Goal: Task Accomplishment & Management: Complete application form

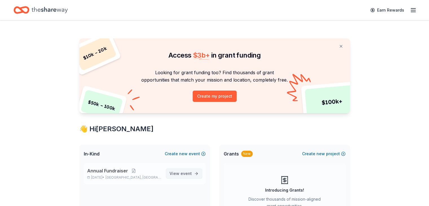
click at [188, 173] on span "event" at bounding box center [186, 173] width 11 height 5
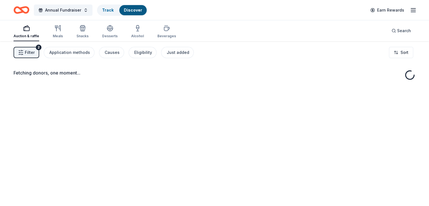
click at [188, 173] on div "Fetching donors, one moment..." at bounding box center [214, 144] width 429 height 206
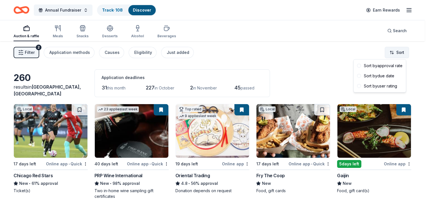
click at [400, 50] on html "Annual Fundraiser Track · 108 Discover Earn Rewards Auction & raffle Meals Snac…" at bounding box center [214, 103] width 429 height 206
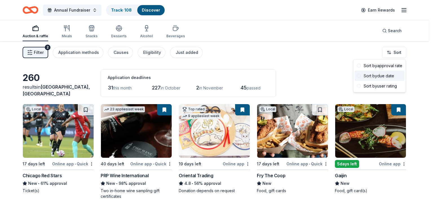
click at [377, 75] on div "Sort by due date" at bounding box center [380, 76] width 50 height 10
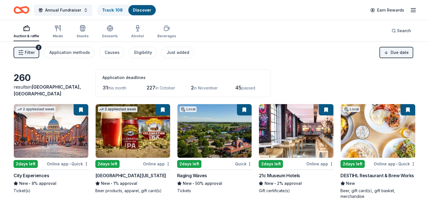
click at [35, 53] on span "Filter" at bounding box center [30, 52] width 10 height 7
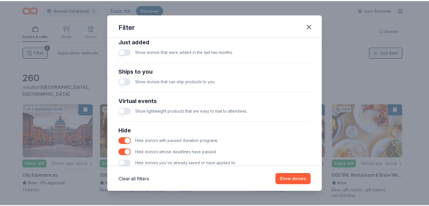
scroll to position [242, 0]
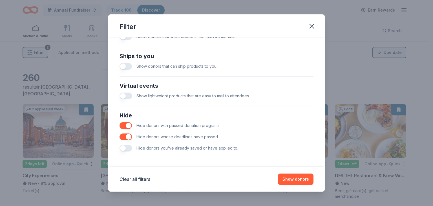
click at [129, 147] on button "button" at bounding box center [126, 148] width 12 height 7
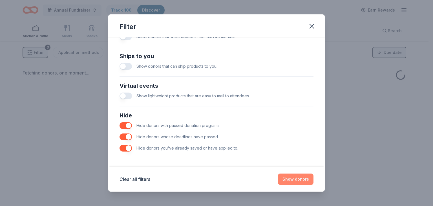
click at [297, 177] on button "Show donors" at bounding box center [296, 179] width 36 height 11
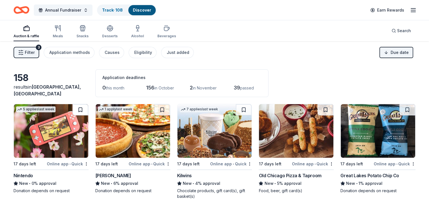
click at [85, 111] on button at bounding box center [81, 109] width 16 height 11
click at [115, 175] on div "Giordano's" at bounding box center [113, 175] width 36 height 7
click at [163, 108] on button at bounding box center [162, 109] width 16 height 11
click at [135, 126] on img at bounding box center [133, 131] width 74 height 54
click at [202, 140] on img at bounding box center [214, 131] width 74 height 54
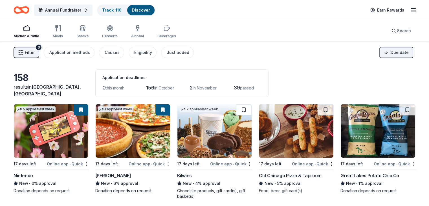
click at [242, 109] on button at bounding box center [244, 109] width 16 height 11
click at [301, 175] on div "Old Chicago Pizza & Taproom" at bounding box center [290, 175] width 63 height 7
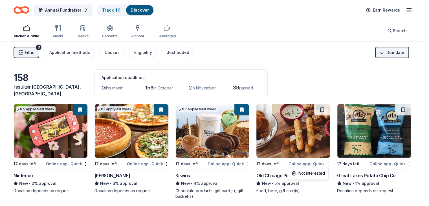
click at [327, 162] on html "Annual Fundraiser Track · 111 Discover Earn Rewards Auction & raffle Meals Snac…" at bounding box center [214, 103] width 429 height 206
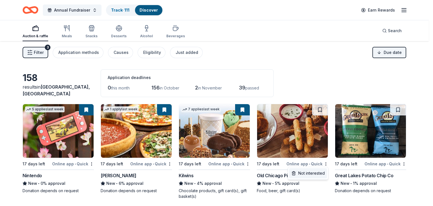
click at [315, 174] on div "Not interested" at bounding box center [308, 173] width 38 height 10
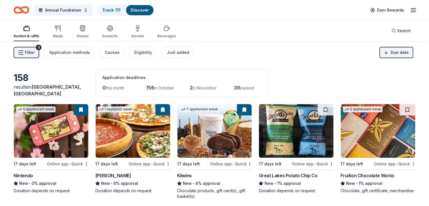
click at [283, 131] on img at bounding box center [296, 131] width 74 height 54
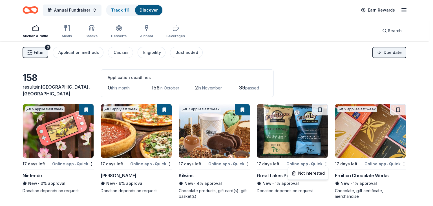
click at [327, 164] on html "Annual Fundraiser Track · 111 Discover Earn Rewards Auction & raffle Meals Snac…" at bounding box center [216, 103] width 433 height 206
click at [317, 172] on div "Not interested" at bounding box center [308, 173] width 38 height 10
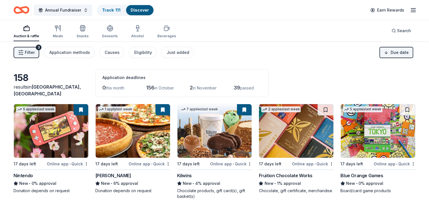
click at [283, 142] on img at bounding box center [296, 131] width 74 height 54
click at [321, 111] on button at bounding box center [326, 109] width 16 height 11
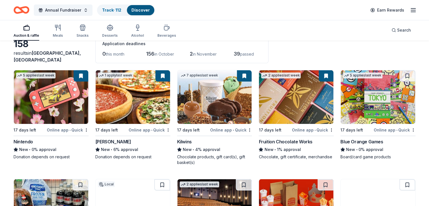
scroll to position [35, 0]
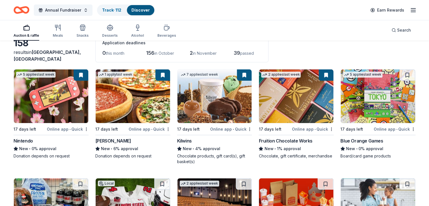
click at [374, 97] on img at bounding box center [378, 96] width 74 height 54
click at [400, 74] on button at bounding box center [408, 74] width 16 height 11
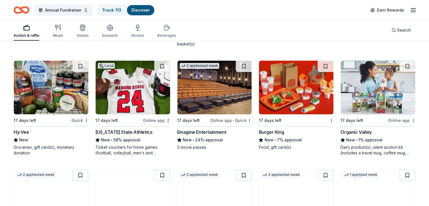
scroll to position [154, 0]
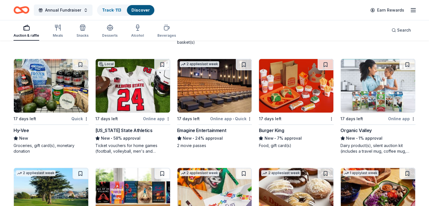
click at [56, 87] on img at bounding box center [51, 86] width 74 height 54
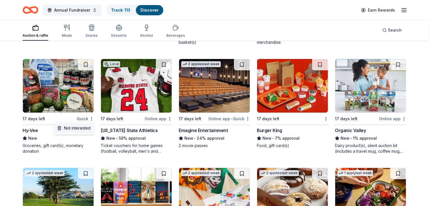
click at [82, 127] on div "Not interested" at bounding box center [74, 128] width 38 height 10
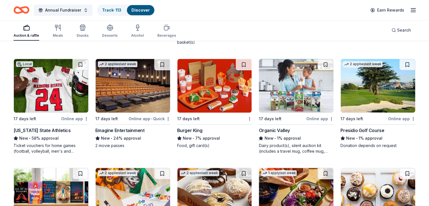
click at [55, 93] on img at bounding box center [51, 86] width 74 height 54
click at [86, 65] on button at bounding box center [81, 64] width 16 height 11
click at [135, 91] on img at bounding box center [133, 86] width 74 height 54
click at [165, 64] on button at bounding box center [162, 64] width 16 height 11
click at [212, 85] on img at bounding box center [214, 86] width 74 height 54
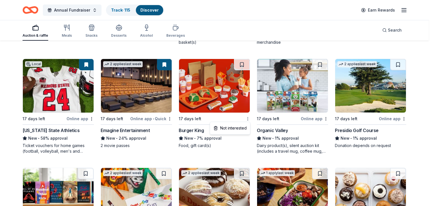
click at [236, 128] on div "Not interested" at bounding box center [230, 128] width 38 height 10
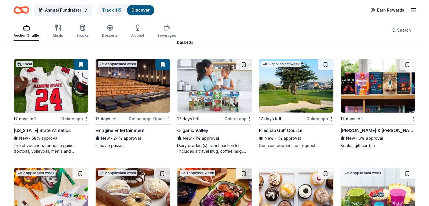
click at [212, 96] on img at bounding box center [214, 86] width 74 height 54
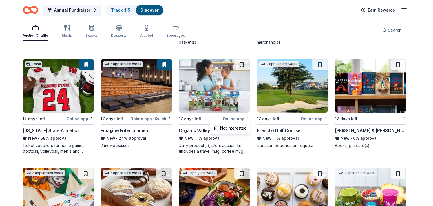
click at [237, 127] on div "Not interested" at bounding box center [230, 128] width 38 height 10
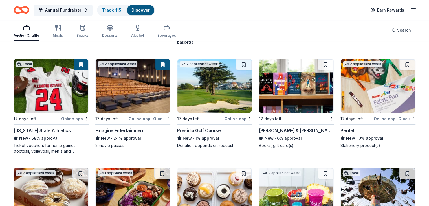
click at [221, 83] on img at bounding box center [214, 86] width 74 height 54
click at [213, 71] on img at bounding box center [214, 86] width 74 height 54
click at [243, 61] on button at bounding box center [244, 64] width 16 height 11
click at [300, 87] on img at bounding box center [296, 86] width 74 height 54
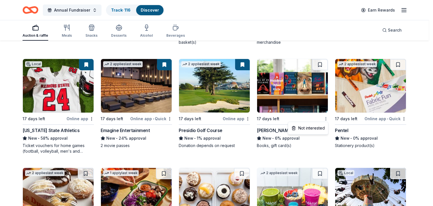
click at [310, 127] on div "Not interested" at bounding box center [308, 128] width 38 height 10
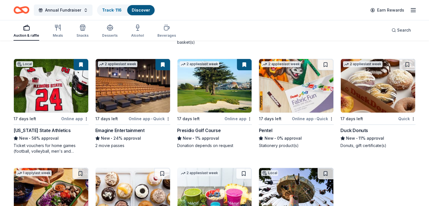
click at [315, 98] on img at bounding box center [296, 86] width 74 height 54
click at [322, 64] on button at bounding box center [326, 64] width 16 height 11
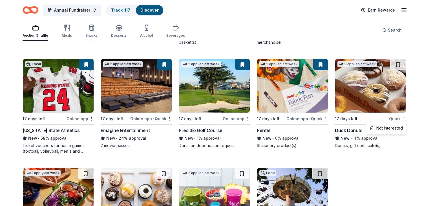
click at [388, 126] on div "Not interested" at bounding box center [387, 128] width 38 height 10
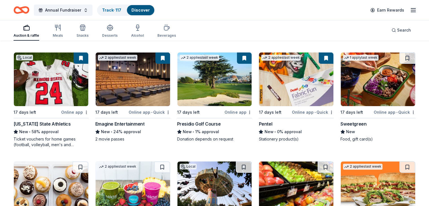
scroll to position [160, 0]
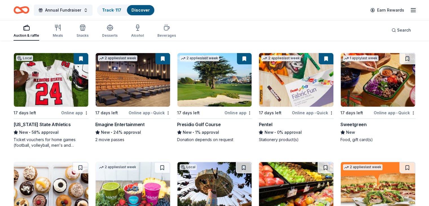
click at [369, 80] on img at bounding box center [378, 80] width 74 height 54
click at [400, 57] on button at bounding box center [408, 58] width 16 height 11
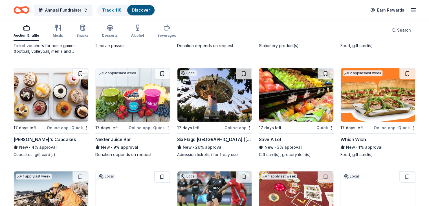
scroll to position [254, 0]
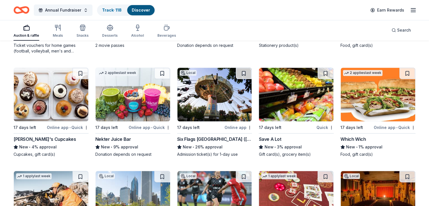
click at [55, 93] on img at bounding box center [51, 95] width 74 height 54
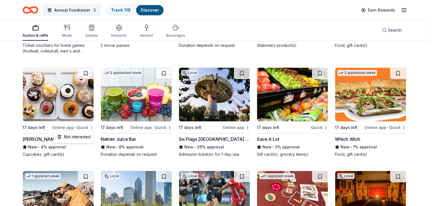
click at [83, 137] on div "Not interested" at bounding box center [74, 137] width 38 height 10
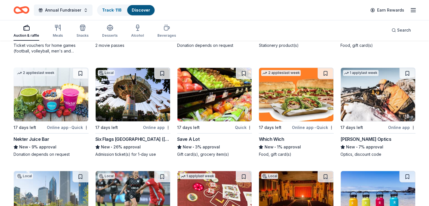
click at [52, 96] on img at bounding box center [51, 95] width 74 height 54
click at [85, 70] on button at bounding box center [81, 73] width 16 height 11
click at [15, 31] on div "Auction & raffle Meals Snacks Desserts Alcohol Beverages Search" at bounding box center [214, 30] width 429 height 21
click at [131, 98] on img at bounding box center [133, 95] width 74 height 54
click at [165, 73] on button at bounding box center [162, 73] width 16 height 11
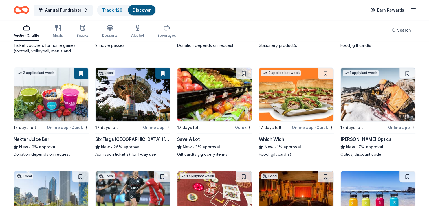
click at [212, 96] on img at bounding box center [214, 95] width 74 height 54
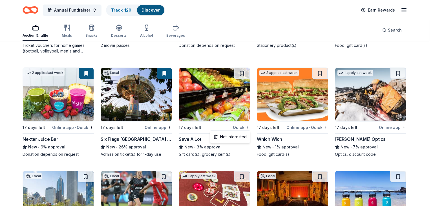
click at [233, 137] on div "Not interested" at bounding box center [230, 137] width 38 height 10
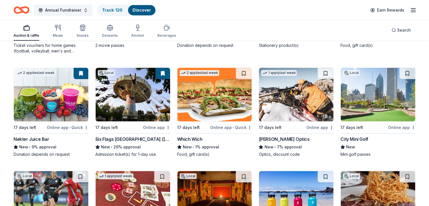
click at [185, 136] on div "Which Wich" at bounding box center [189, 139] width 25 height 7
click at [243, 73] on button at bounding box center [244, 73] width 16 height 11
click at [287, 101] on img at bounding box center [296, 95] width 74 height 54
click at [321, 72] on button at bounding box center [326, 73] width 16 height 11
click at [352, 138] on div "City Mini Golf" at bounding box center [355, 139] width 28 height 7
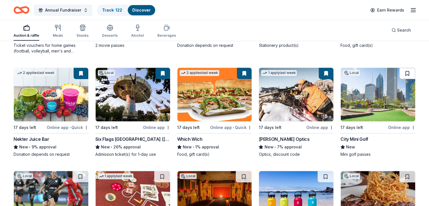
click at [400, 74] on button at bounding box center [408, 73] width 16 height 11
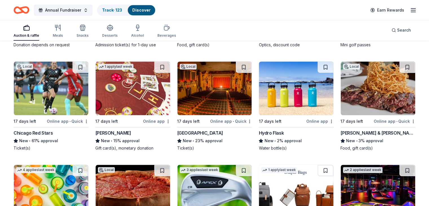
scroll to position [363, 0]
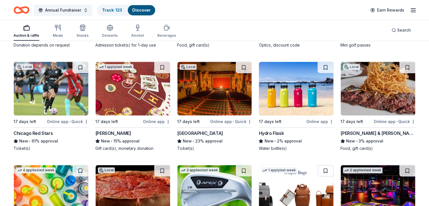
click at [38, 131] on div "Chicago Red Stars" at bounding box center [33, 133] width 39 height 7
click at [85, 66] on button at bounding box center [81, 67] width 16 height 11
click at [112, 131] on div "Boyd Gaming" at bounding box center [113, 133] width 36 height 7
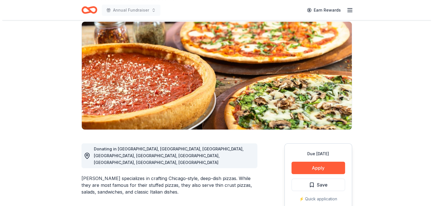
scroll to position [54, 0]
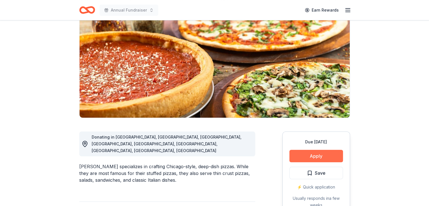
click at [316, 151] on button "Apply" at bounding box center [316, 156] width 54 height 12
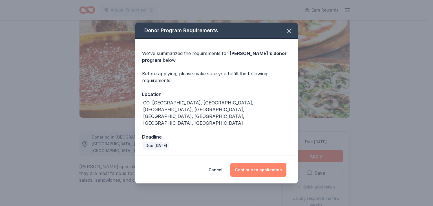
click at [263, 163] on button "Continue to application" at bounding box center [259, 170] width 56 height 14
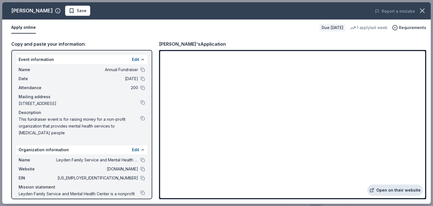
click at [388, 188] on link "Open on their website" at bounding box center [396, 190] width 56 height 11
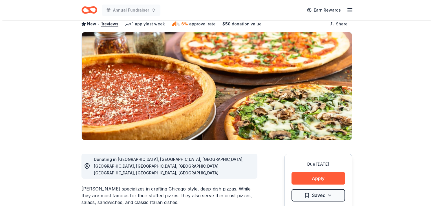
scroll to position [37, 0]
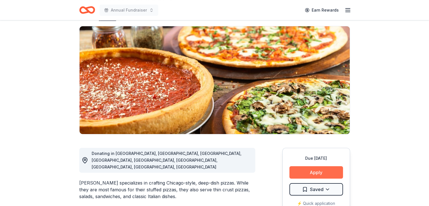
click at [321, 172] on button "Apply" at bounding box center [316, 172] width 54 height 12
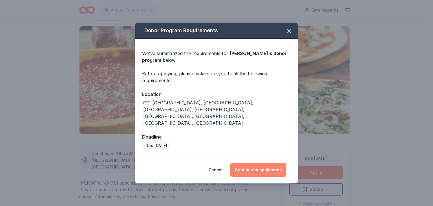
click at [251, 163] on button "Continue to application" at bounding box center [259, 170] width 56 height 14
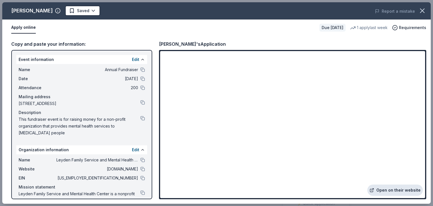
click at [392, 188] on link "Open on their website" at bounding box center [396, 190] width 56 height 11
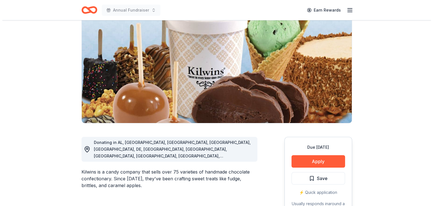
scroll to position [58, 0]
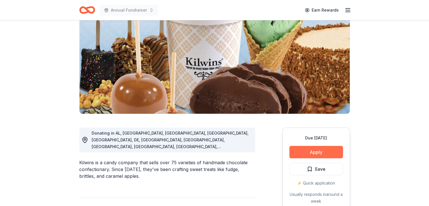
click at [320, 146] on button "Apply" at bounding box center [316, 152] width 54 height 12
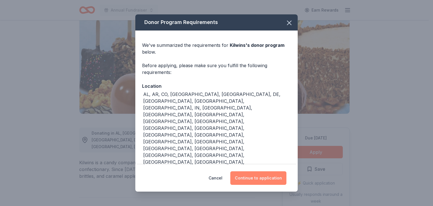
click at [260, 171] on button "Continue to application" at bounding box center [259, 178] width 56 height 14
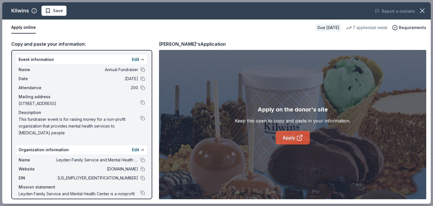
click at [298, 140] on icon at bounding box center [299, 138] width 4 height 4
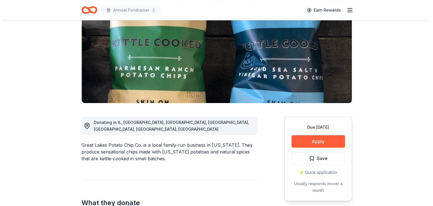
scroll to position [69, 0]
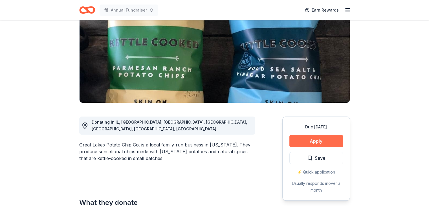
click at [332, 143] on button "Apply" at bounding box center [316, 141] width 54 height 12
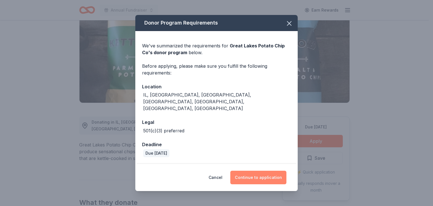
click at [249, 171] on button "Continue to application" at bounding box center [259, 178] width 56 height 14
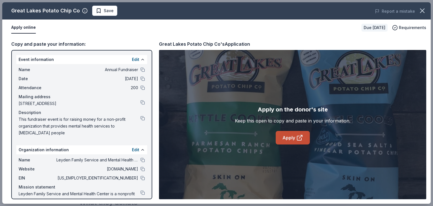
click at [297, 137] on icon at bounding box center [300, 137] width 7 height 7
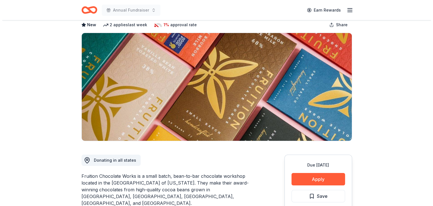
scroll to position [30, 0]
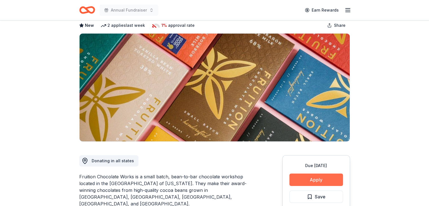
click at [319, 179] on button "Apply" at bounding box center [316, 180] width 54 height 12
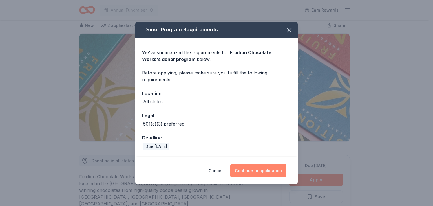
click at [269, 168] on button "Continue to application" at bounding box center [259, 171] width 56 height 14
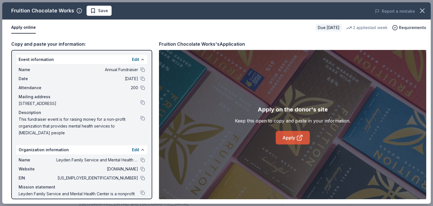
click at [295, 141] on link "Apply" at bounding box center [293, 138] width 34 height 14
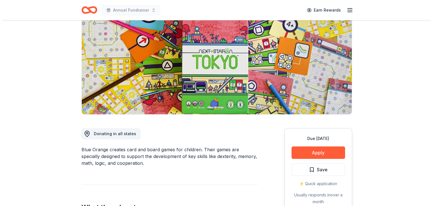
scroll to position [59, 0]
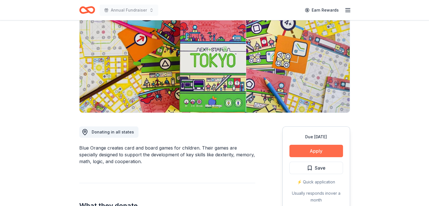
click at [319, 153] on button "Apply" at bounding box center [316, 151] width 54 height 12
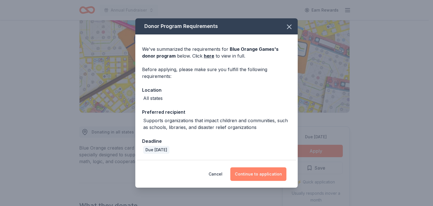
click at [253, 173] on button "Continue to application" at bounding box center [259, 174] width 56 height 14
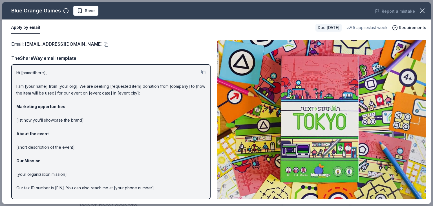
click at [103, 43] on button at bounding box center [106, 44] width 6 height 5
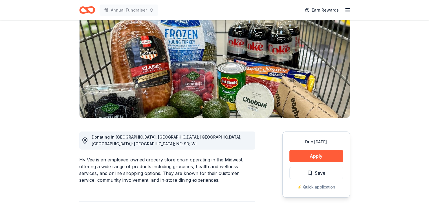
scroll to position [54, 0]
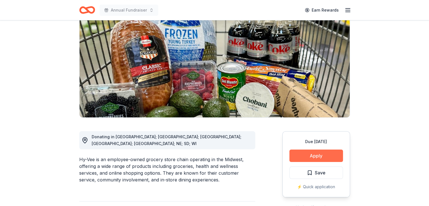
click at [318, 156] on button "Apply" at bounding box center [316, 156] width 54 height 12
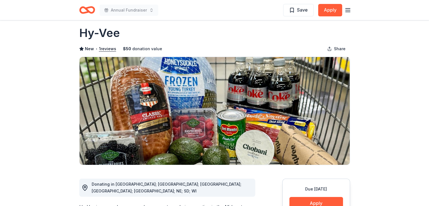
scroll to position [0, 0]
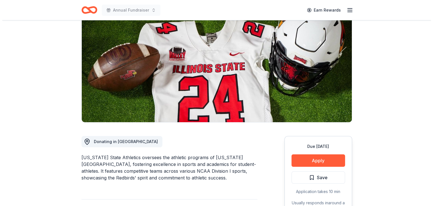
scroll to position [50, 0]
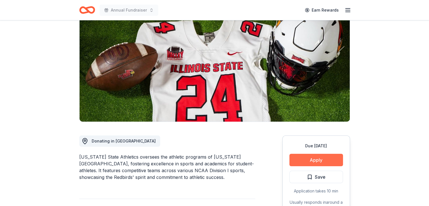
click at [322, 160] on button "Apply" at bounding box center [316, 160] width 54 height 12
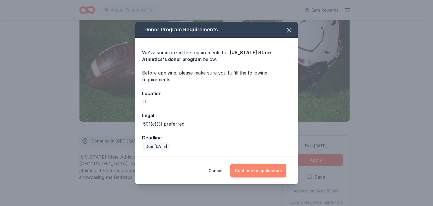
click at [260, 175] on button "Continue to application" at bounding box center [259, 171] width 56 height 14
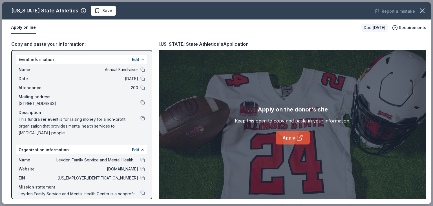
click at [296, 135] on link "Apply" at bounding box center [293, 138] width 34 height 14
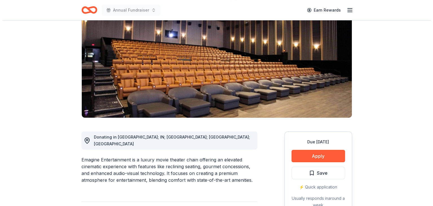
scroll to position [56, 0]
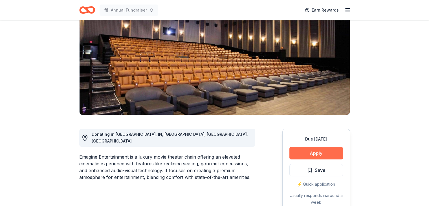
click at [320, 149] on button "Apply" at bounding box center [316, 153] width 54 height 12
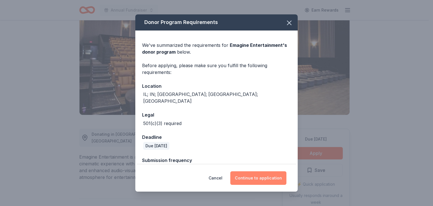
click at [263, 181] on button "Continue to application" at bounding box center [259, 178] width 56 height 14
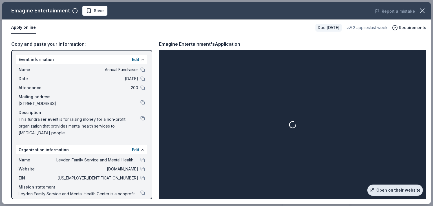
click at [392, 188] on link "Open on their website" at bounding box center [396, 190] width 56 height 11
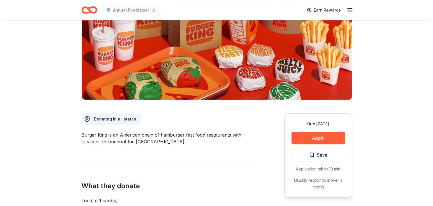
scroll to position [72, 0]
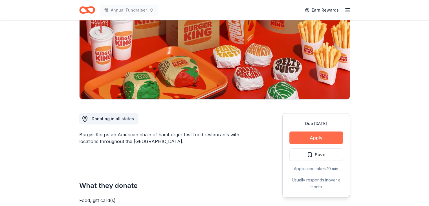
click at [325, 136] on button "Apply" at bounding box center [316, 137] width 54 height 12
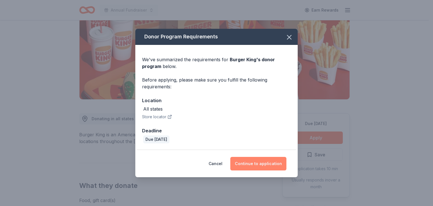
click at [264, 162] on button "Continue to application" at bounding box center [259, 164] width 56 height 14
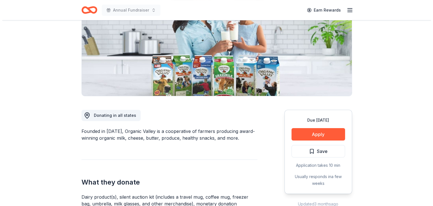
scroll to position [76, 0]
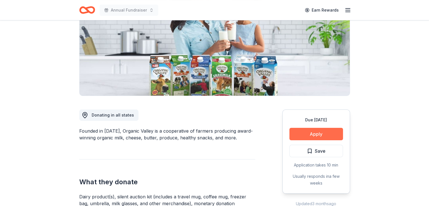
click at [307, 135] on button "Apply" at bounding box center [316, 134] width 54 height 12
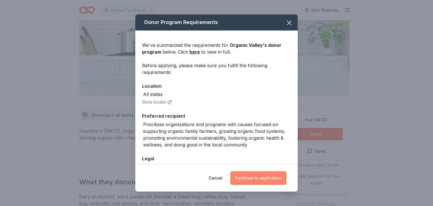
click at [254, 179] on button "Continue to application" at bounding box center [259, 178] width 56 height 14
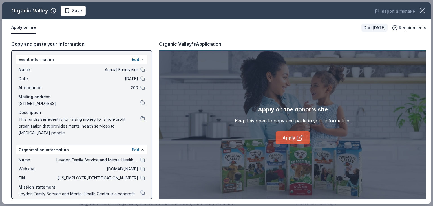
click at [293, 138] on link "Apply" at bounding box center [293, 138] width 34 height 14
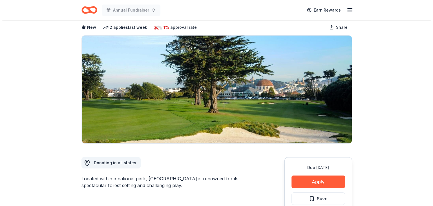
scroll to position [28, 0]
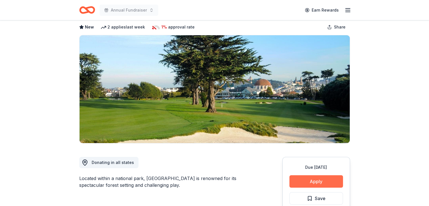
click at [323, 183] on button "Apply" at bounding box center [316, 181] width 54 height 12
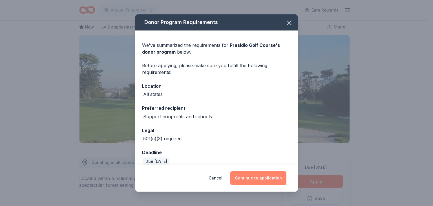
click at [273, 177] on button "Continue to application" at bounding box center [259, 178] width 56 height 14
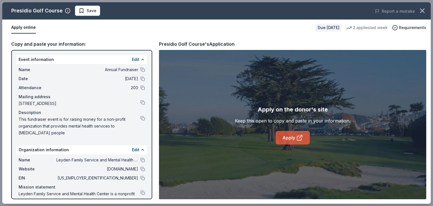
click at [294, 136] on link "Apply" at bounding box center [293, 138] width 34 height 14
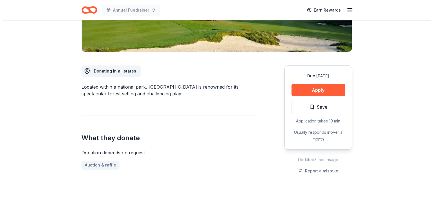
scroll to position [120, 0]
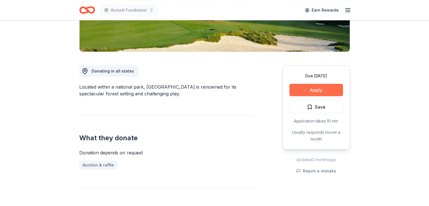
click at [316, 88] on button "Apply" at bounding box center [316, 90] width 54 height 12
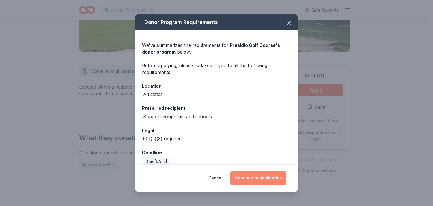
click at [247, 178] on button "Continue to application" at bounding box center [259, 178] width 56 height 14
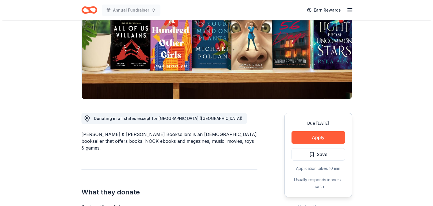
scroll to position [72, 0]
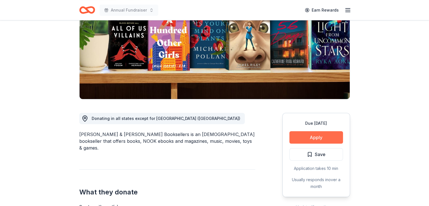
click at [313, 136] on button "Apply" at bounding box center [316, 137] width 54 height 12
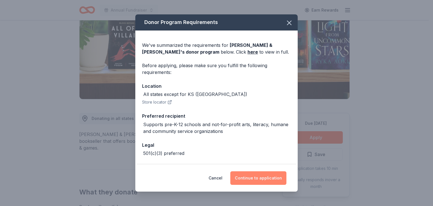
click at [254, 181] on button "Continue to application" at bounding box center [259, 178] width 56 height 14
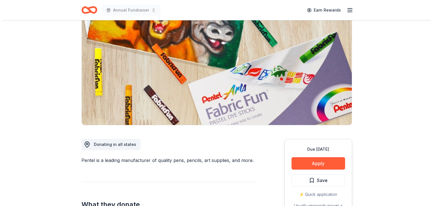
scroll to position [51, 0]
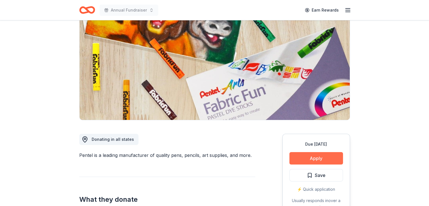
click at [308, 157] on button "Apply" at bounding box center [316, 158] width 54 height 12
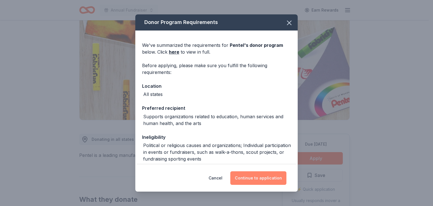
click at [258, 180] on button "Continue to application" at bounding box center [259, 178] width 56 height 14
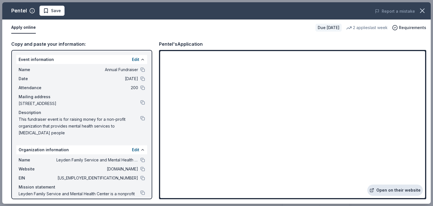
click at [402, 190] on link "Open on their website" at bounding box center [396, 190] width 56 height 11
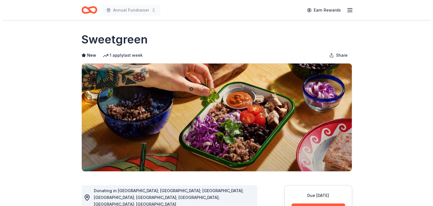
scroll to position [56, 0]
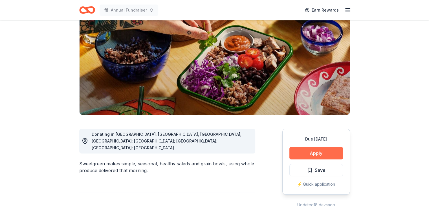
click at [321, 153] on button "Apply" at bounding box center [316, 153] width 54 height 12
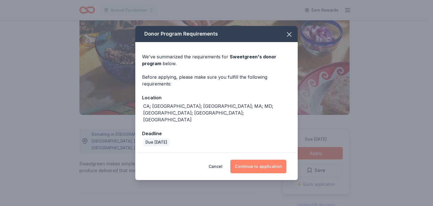
click at [258, 163] on button "Continue to application" at bounding box center [259, 167] width 56 height 14
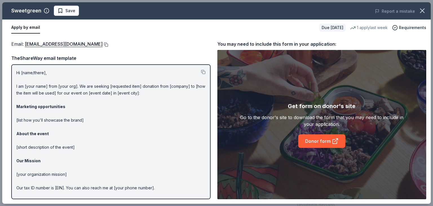
click at [103, 44] on button at bounding box center [106, 44] width 6 height 5
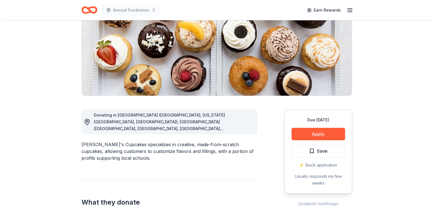
scroll to position [77, 0]
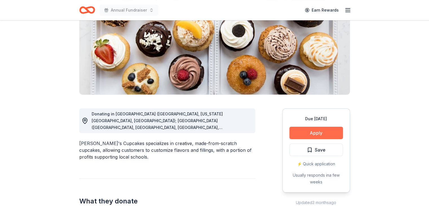
click at [305, 135] on button "Apply" at bounding box center [316, 133] width 54 height 12
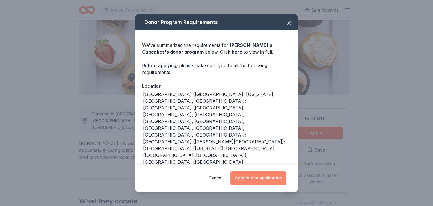
click at [254, 179] on button "Continue to application" at bounding box center [259, 178] width 56 height 14
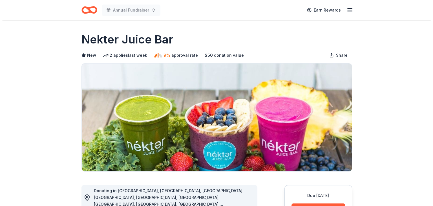
scroll to position [55, 0]
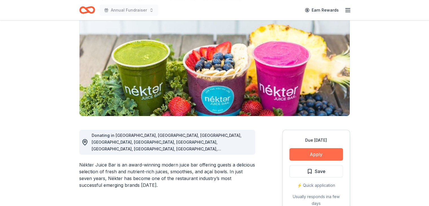
click at [321, 157] on button "Apply" at bounding box center [316, 154] width 54 height 12
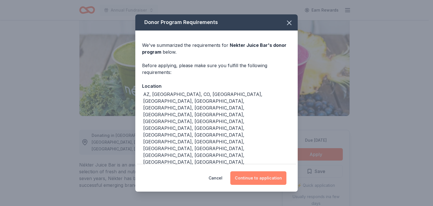
click at [260, 171] on button "Continue to application" at bounding box center [259, 178] width 56 height 14
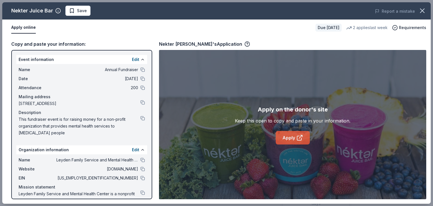
click at [291, 138] on link "Apply" at bounding box center [293, 138] width 34 height 14
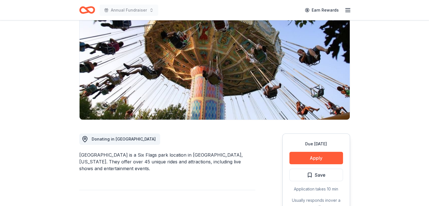
scroll to position [68, 0]
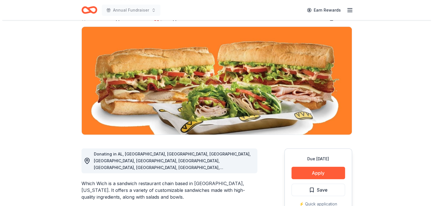
scroll to position [47, 0]
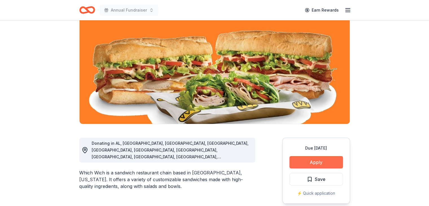
click at [315, 161] on button "Apply" at bounding box center [316, 162] width 54 height 12
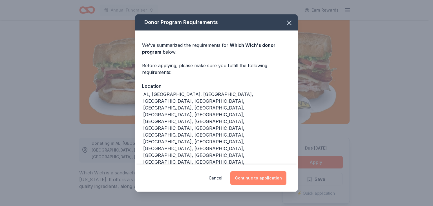
click at [255, 171] on button "Continue to application" at bounding box center [259, 178] width 56 height 14
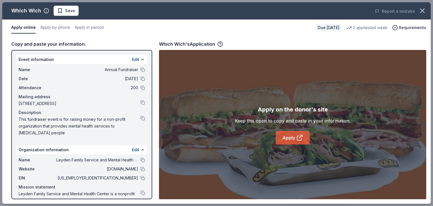
click at [295, 138] on link "Apply" at bounding box center [293, 138] width 34 height 14
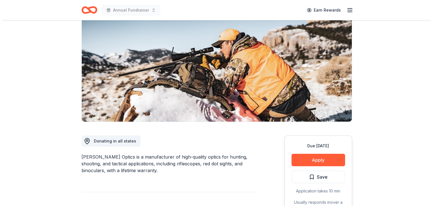
scroll to position [53, 0]
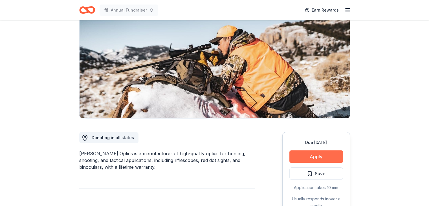
click at [311, 157] on button "Apply" at bounding box center [316, 156] width 54 height 12
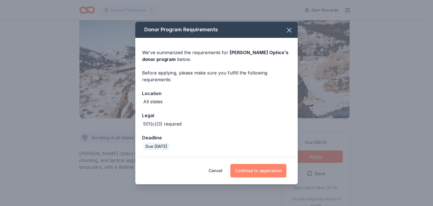
click at [252, 175] on button "Continue to application" at bounding box center [259, 171] width 56 height 14
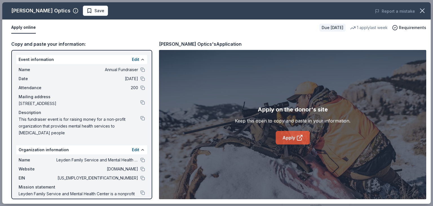
click at [298, 135] on icon at bounding box center [300, 137] width 7 height 7
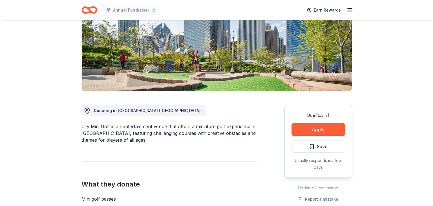
scroll to position [82, 0]
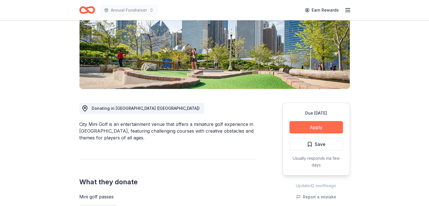
click at [310, 125] on button "Apply" at bounding box center [316, 127] width 54 height 12
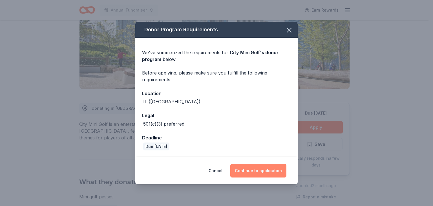
click at [261, 175] on button "Continue to application" at bounding box center [259, 171] width 56 height 14
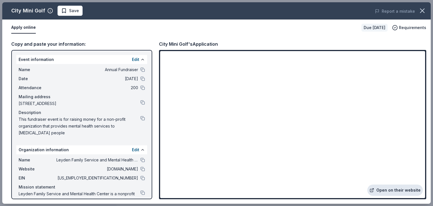
click at [389, 188] on link "Open on their website" at bounding box center [396, 190] width 56 height 11
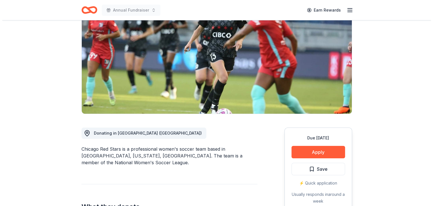
scroll to position [59, 0]
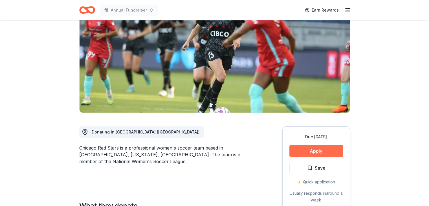
click at [311, 154] on button "Apply" at bounding box center [316, 151] width 54 height 12
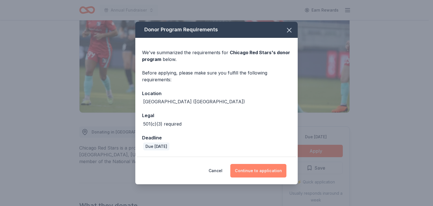
click at [256, 168] on button "Continue to application" at bounding box center [259, 171] width 56 height 14
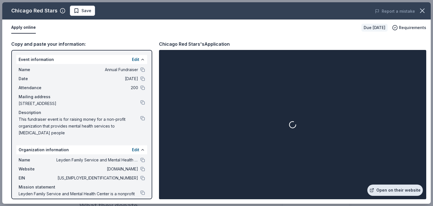
click at [396, 187] on link "Open on their website" at bounding box center [396, 190] width 56 height 11
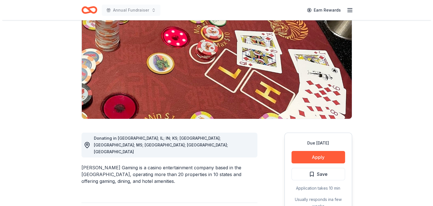
scroll to position [52, 0]
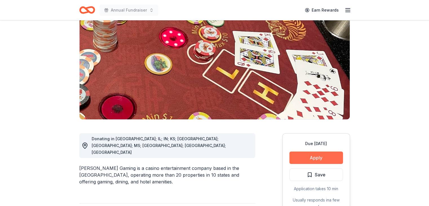
click at [306, 161] on button "Apply" at bounding box center [316, 158] width 54 height 12
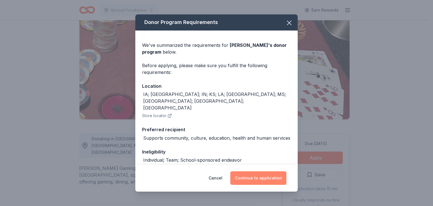
click at [257, 177] on button "Continue to application" at bounding box center [259, 178] width 56 height 14
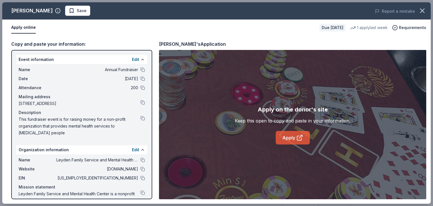
click at [295, 137] on link "Apply" at bounding box center [293, 138] width 34 height 14
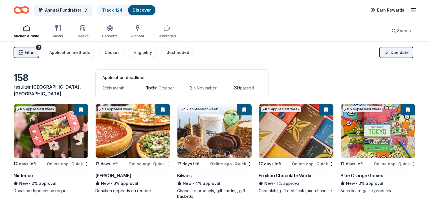
scroll to position [363, 0]
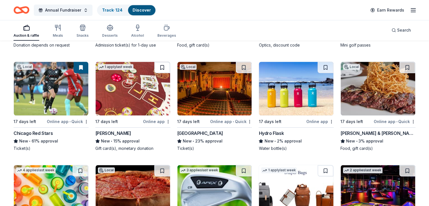
click at [163, 66] on button at bounding box center [162, 67] width 16 height 11
click at [115, 135] on div "[PERSON_NAME]" at bounding box center [113, 133] width 36 height 7
click at [207, 100] on img at bounding box center [214, 89] width 74 height 54
click at [242, 66] on button at bounding box center [244, 67] width 16 height 11
click at [283, 101] on img at bounding box center [296, 89] width 74 height 54
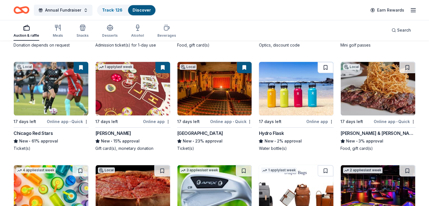
click at [319, 66] on button at bounding box center [326, 67] width 16 height 11
click at [364, 98] on img at bounding box center [378, 89] width 74 height 54
click at [400, 67] on button at bounding box center [408, 67] width 16 height 11
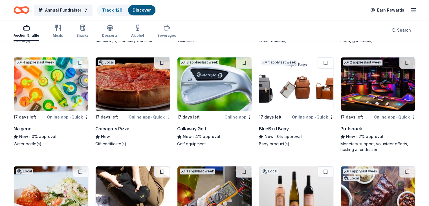
scroll to position [471, 0]
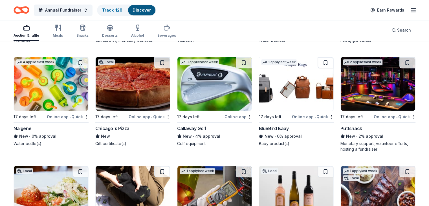
click at [31, 127] on div "Nalgene" at bounding box center [23, 128] width 18 height 7
click at [87, 61] on button at bounding box center [81, 62] width 16 height 11
click at [138, 86] on img at bounding box center [133, 84] width 74 height 54
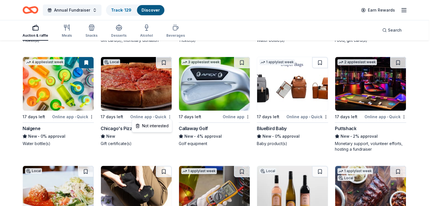
click at [159, 124] on div "Not interested" at bounding box center [152, 126] width 38 height 10
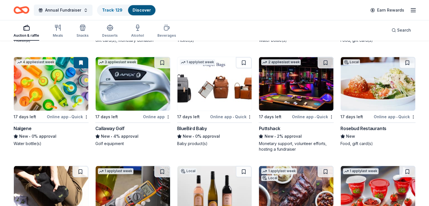
click at [121, 127] on div "Callaway Golf" at bounding box center [109, 128] width 29 height 7
click at [162, 60] on button at bounding box center [162, 62] width 16 height 11
click at [216, 92] on img at bounding box center [214, 84] width 74 height 54
click at [243, 62] on button at bounding box center [244, 62] width 16 height 11
click at [268, 128] on div "Puttshack" at bounding box center [269, 128] width 21 height 7
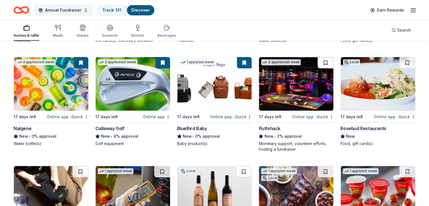
click at [321, 62] on button at bounding box center [326, 62] width 16 height 11
click at [291, 77] on img at bounding box center [296, 84] width 74 height 54
click at [353, 126] on div "Rosebud Restaurants" at bounding box center [364, 128] width 46 height 7
click at [400, 61] on button at bounding box center [408, 62] width 16 height 11
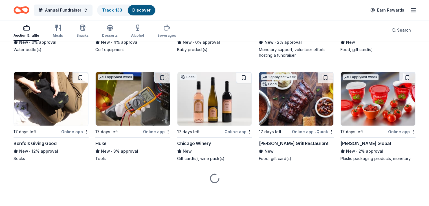
scroll to position [566, 0]
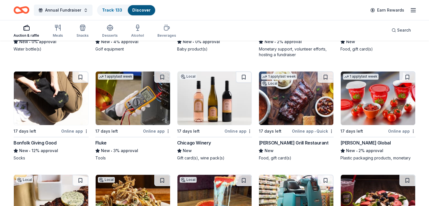
click at [67, 97] on img at bounding box center [51, 98] width 74 height 54
click at [85, 78] on button at bounding box center [81, 76] width 16 height 11
click at [142, 97] on img at bounding box center [133, 98] width 74 height 54
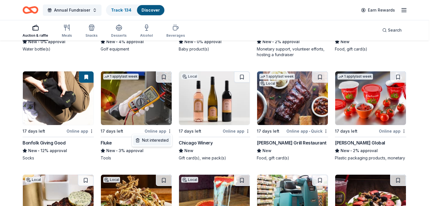
click at [156, 139] on div "Not interested" at bounding box center [152, 140] width 38 height 10
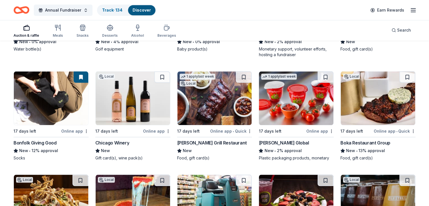
click at [123, 139] on div "Chicago Winery" at bounding box center [112, 142] width 34 height 7
click at [163, 77] on button at bounding box center [162, 76] width 16 height 11
click at [210, 105] on img at bounding box center [214, 98] width 74 height 54
click at [243, 76] on button at bounding box center [244, 76] width 16 height 11
click at [271, 141] on div "Berry Global" at bounding box center [284, 142] width 50 height 7
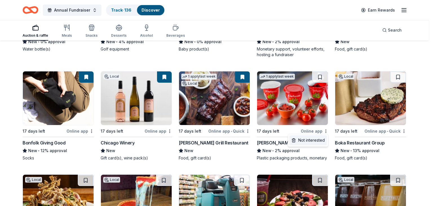
click at [311, 141] on div "Not interested" at bounding box center [308, 140] width 38 height 10
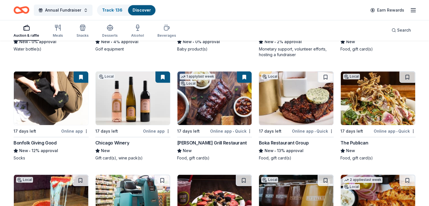
click at [293, 101] on img at bounding box center [296, 98] width 74 height 54
click at [319, 75] on button at bounding box center [326, 76] width 16 height 11
click at [367, 107] on img at bounding box center [378, 98] width 74 height 54
click at [400, 74] on button at bounding box center [408, 76] width 16 height 11
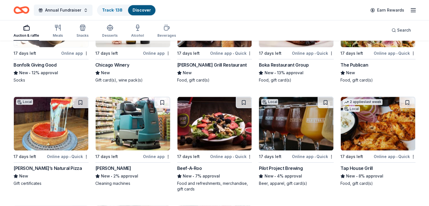
scroll to position [657, 0]
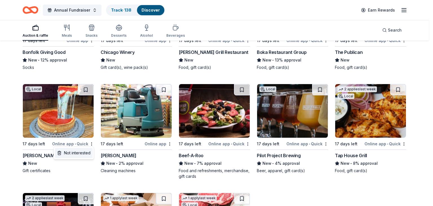
click at [82, 153] on div "Not interested" at bounding box center [74, 153] width 38 height 10
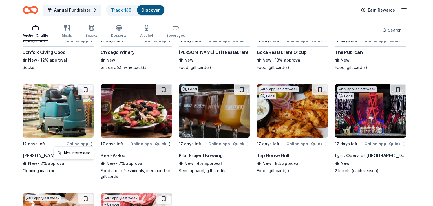
click at [77, 154] on div "Not interested" at bounding box center [74, 153] width 38 height 10
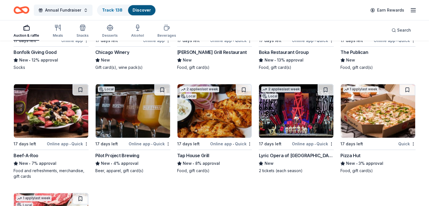
click at [63, 119] on img at bounding box center [51, 111] width 74 height 54
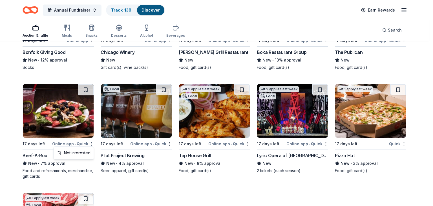
click at [80, 155] on div "Not interested" at bounding box center [74, 153] width 38 height 10
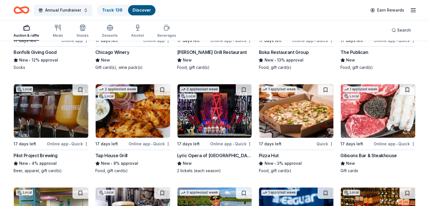
click at [67, 115] on img at bounding box center [51, 111] width 74 height 54
click at [84, 88] on button at bounding box center [81, 89] width 16 height 11
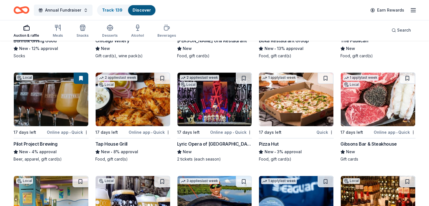
scroll to position [671, 0]
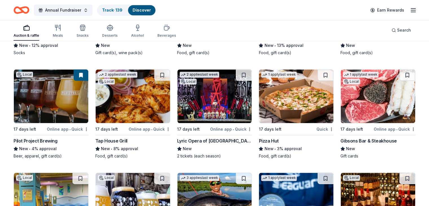
click at [143, 86] on img at bounding box center [133, 96] width 74 height 54
click at [165, 74] on button at bounding box center [162, 74] width 16 height 11
click at [210, 112] on img at bounding box center [214, 96] width 74 height 54
click at [243, 74] on button at bounding box center [244, 74] width 16 height 11
click at [295, 104] on img at bounding box center [296, 96] width 74 height 54
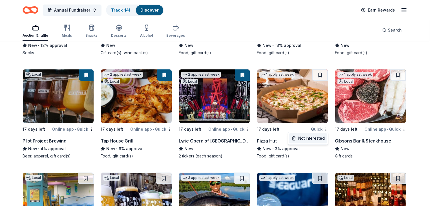
click at [313, 137] on div "Not interested" at bounding box center [308, 138] width 38 height 10
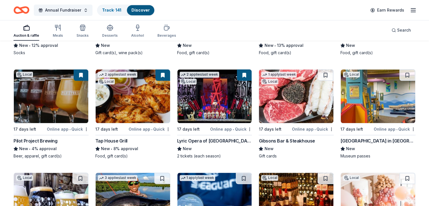
click at [295, 142] on div "Gibsons Bar & Steakhouse" at bounding box center [287, 140] width 56 height 7
click at [319, 74] on button at bounding box center [326, 74] width 16 height 11
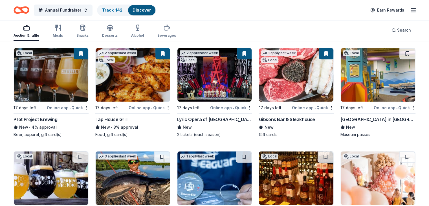
scroll to position [692, 0]
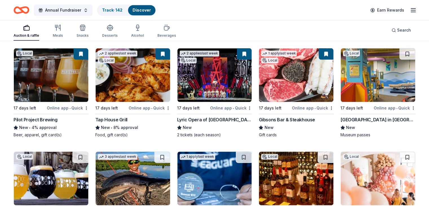
click at [375, 82] on img at bounding box center [378, 75] width 74 height 54
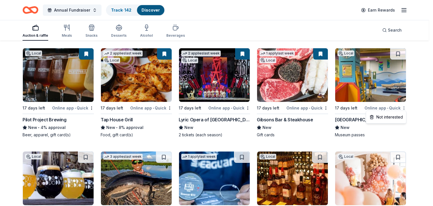
click at [387, 119] on div "Not interested" at bounding box center [387, 117] width 38 height 10
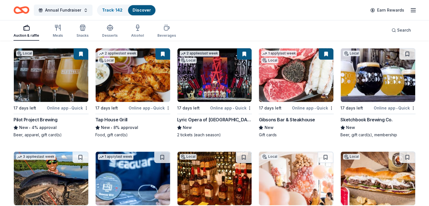
click at [367, 72] on img at bounding box center [378, 75] width 74 height 54
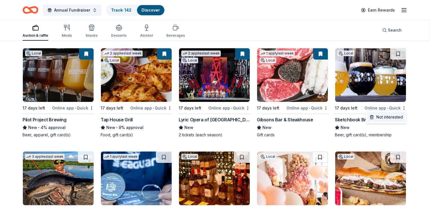
click at [383, 119] on div "Not interested" at bounding box center [387, 117] width 38 height 10
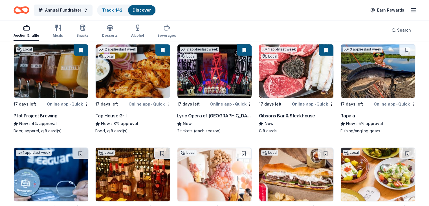
scroll to position [693, 0]
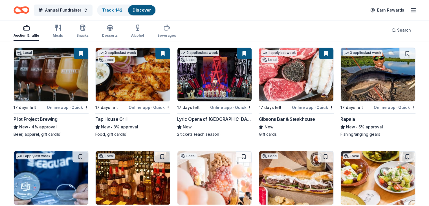
click at [368, 88] on img at bounding box center [378, 75] width 74 height 54
click at [401, 52] on button at bounding box center [408, 53] width 16 height 11
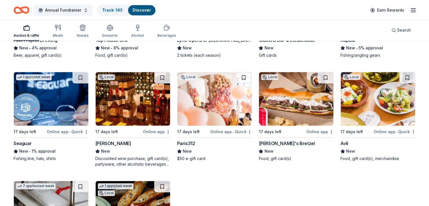
scroll to position [773, 0]
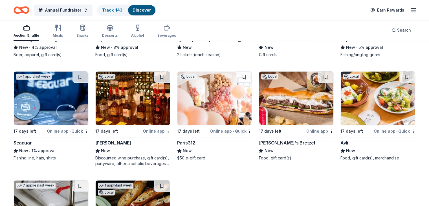
click at [55, 111] on img at bounding box center [51, 98] width 74 height 54
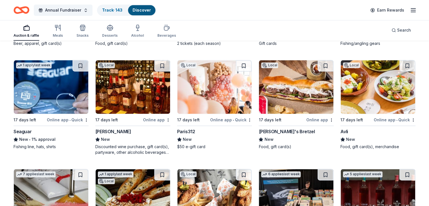
scroll to position [776, 0]
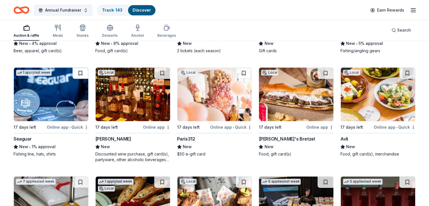
click at [85, 73] on button at bounding box center [81, 72] width 16 height 11
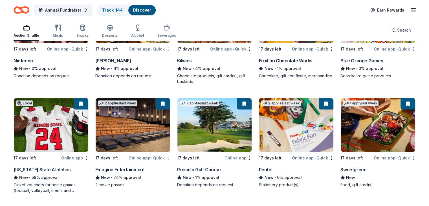
scroll to position [0, 0]
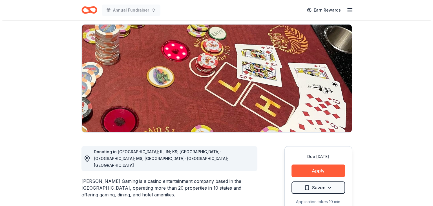
scroll to position [40, 0]
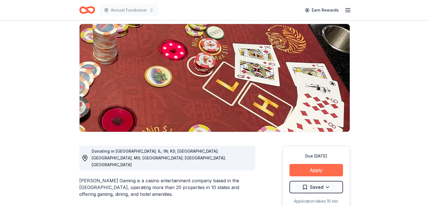
click at [314, 170] on button "Apply" at bounding box center [316, 170] width 54 height 12
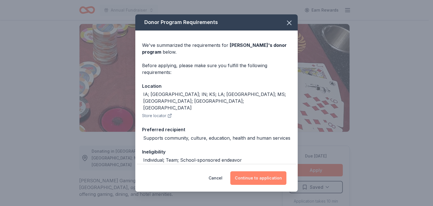
click at [259, 177] on button "Continue to application" at bounding box center [259, 178] width 56 height 14
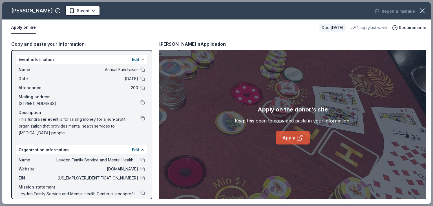
click at [295, 137] on link "Apply" at bounding box center [293, 138] width 34 height 14
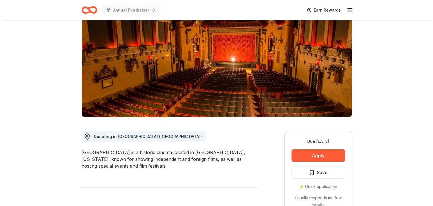
scroll to position [55, 0]
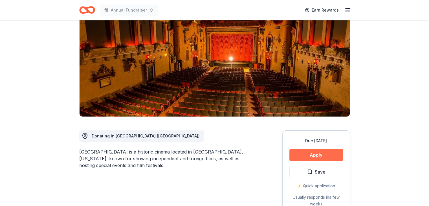
click at [307, 155] on button "Apply" at bounding box center [316, 155] width 54 height 12
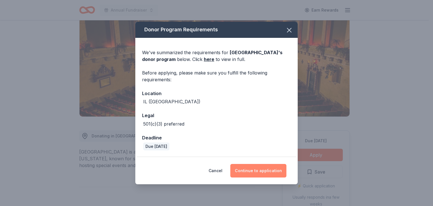
click at [253, 170] on button "Continue to application" at bounding box center [259, 171] width 56 height 14
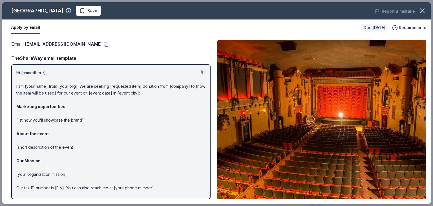
click at [103, 45] on button at bounding box center [106, 44] width 6 height 5
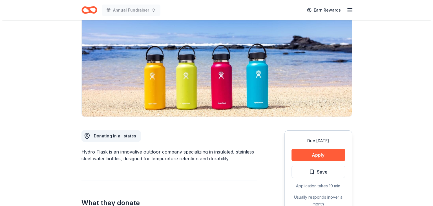
scroll to position [60, 0]
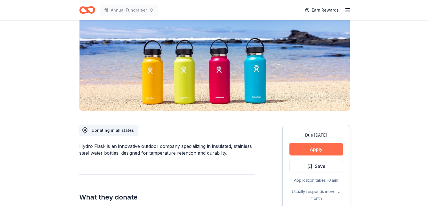
click at [318, 149] on button "Apply" at bounding box center [316, 149] width 54 height 12
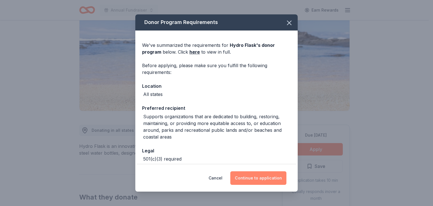
click at [266, 180] on button "Continue to application" at bounding box center [259, 178] width 56 height 14
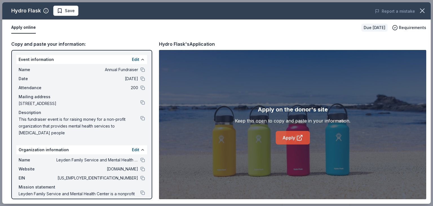
click at [286, 140] on link "Apply" at bounding box center [293, 138] width 34 height 14
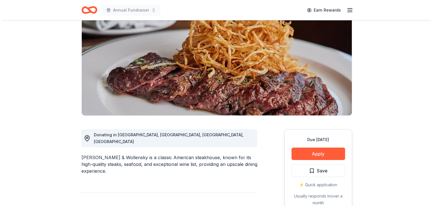
scroll to position [56, 0]
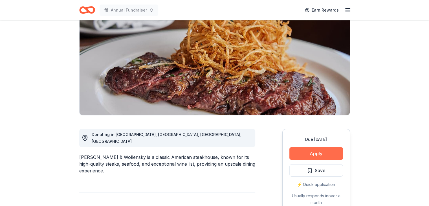
click at [320, 153] on button "Apply" at bounding box center [316, 153] width 54 height 12
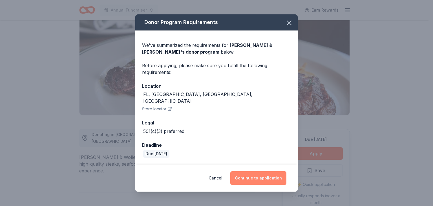
click at [255, 175] on button "Continue to application" at bounding box center [259, 178] width 56 height 14
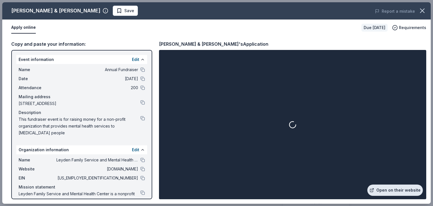
click at [404, 191] on link "Open on their website" at bounding box center [396, 190] width 56 height 11
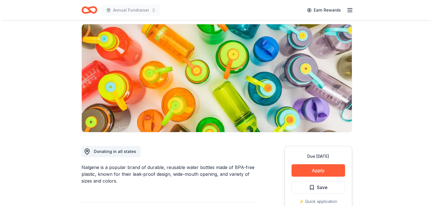
scroll to position [43, 0]
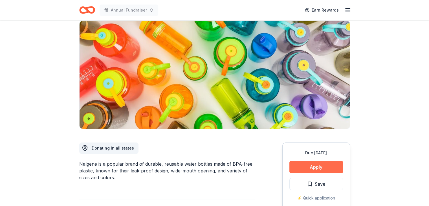
click at [314, 167] on button "Apply" at bounding box center [316, 167] width 54 height 12
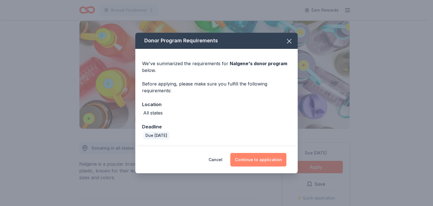
click at [262, 158] on button "Continue to application" at bounding box center [259, 160] width 56 height 14
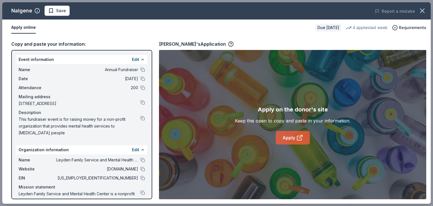
click at [298, 136] on icon at bounding box center [299, 138] width 4 height 4
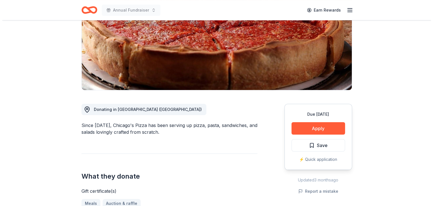
scroll to position [82, 0]
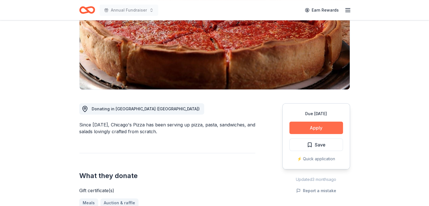
click at [342, 129] on button "Apply" at bounding box center [316, 128] width 54 height 12
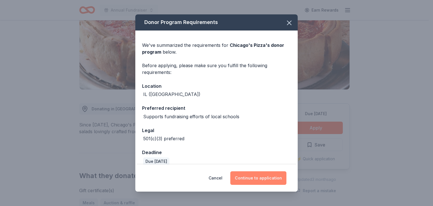
click at [259, 177] on button "Continue to application" at bounding box center [259, 178] width 56 height 14
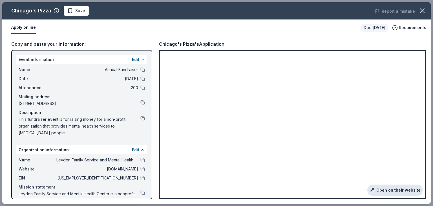
click at [392, 190] on link "Open on their website" at bounding box center [396, 190] width 56 height 11
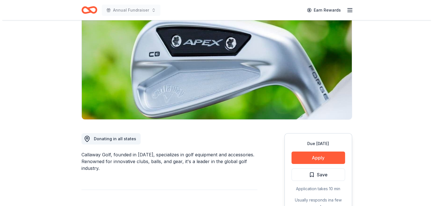
scroll to position [52, 0]
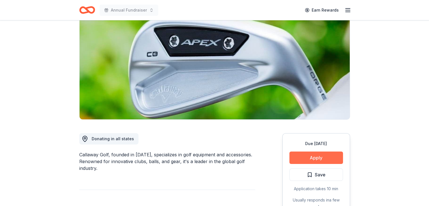
click at [301, 157] on button "Apply" at bounding box center [316, 158] width 54 height 12
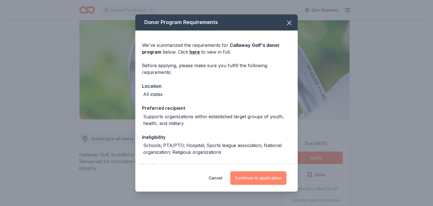
click at [258, 176] on button "Continue to application" at bounding box center [259, 178] width 56 height 14
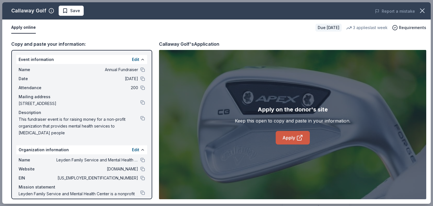
click at [290, 137] on link "Apply" at bounding box center [293, 138] width 34 height 14
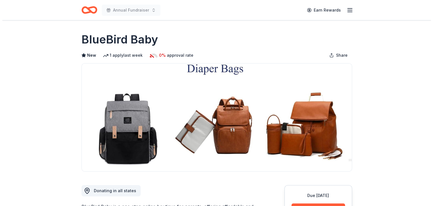
scroll to position [53, 0]
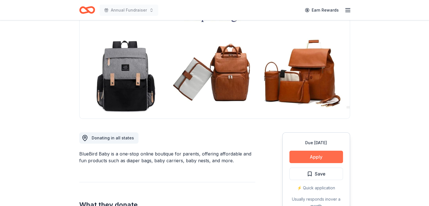
click at [313, 155] on button "Apply" at bounding box center [316, 157] width 54 height 12
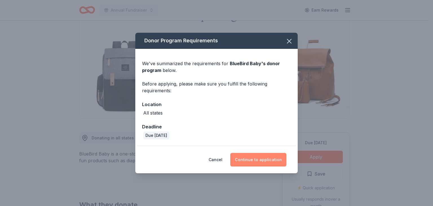
click at [258, 156] on button "Continue to application" at bounding box center [259, 160] width 56 height 14
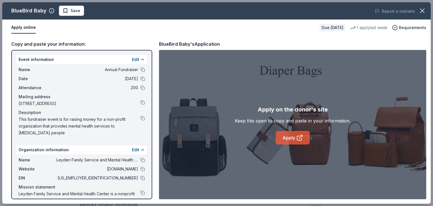
click at [284, 137] on link "Apply" at bounding box center [293, 138] width 34 height 14
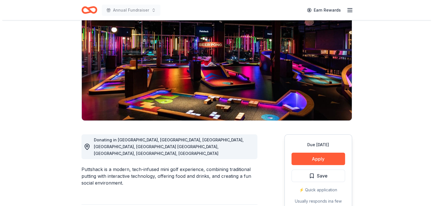
scroll to position [51, 0]
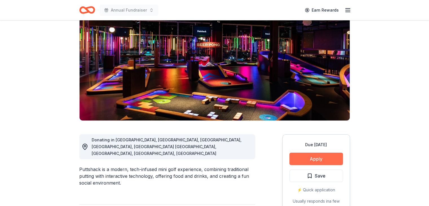
click at [321, 157] on button "Apply" at bounding box center [316, 159] width 54 height 12
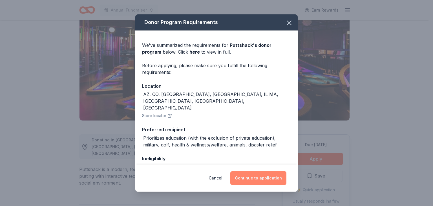
click at [271, 181] on button "Continue to application" at bounding box center [259, 178] width 56 height 14
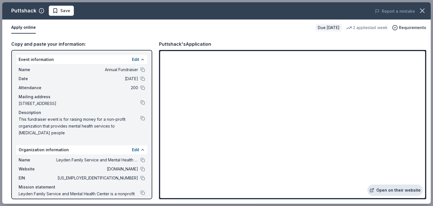
click at [397, 191] on link "Open on their website" at bounding box center [396, 190] width 56 height 11
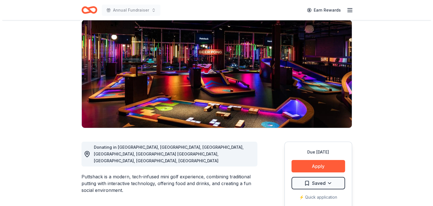
scroll to position [46, 0]
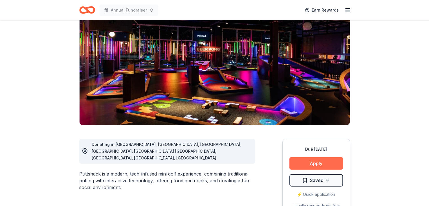
click at [303, 163] on button "Apply" at bounding box center [316, 163] width 54 height 12
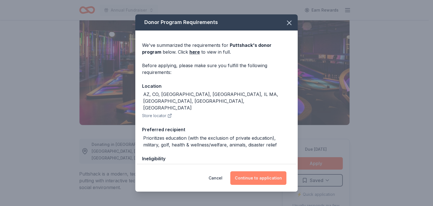
click at [274, 180] on button "Continue to application" at bounding box center [259, 178] width 56 height 14
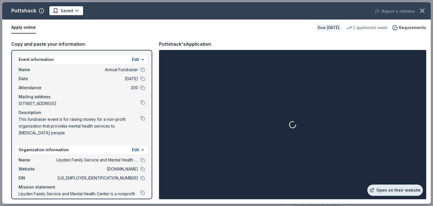
click at [396, 191] on link "Open on their website" at bounding box center [396, 190] width 56 height 11
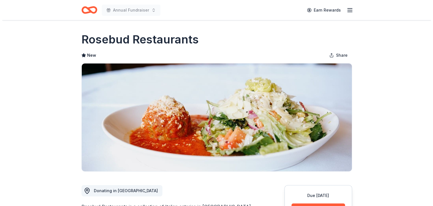
scroll to position [58, 0]
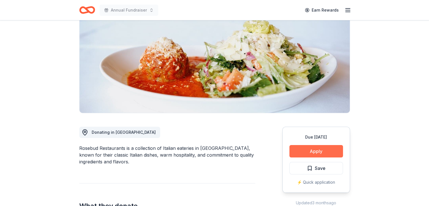
click at [314, 156] on button "Apply" at bounding box center [316, 151] width 54 height 12
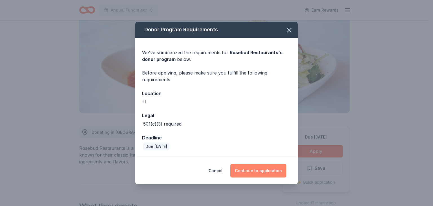
click at [255, 170] on button "Continue to application" at bounding box center [259, 171] width 56 height 14
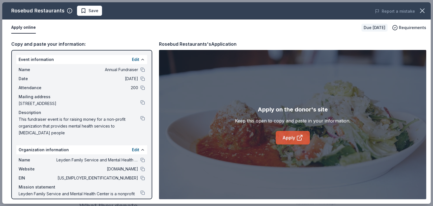
click at [297, 139] on icon at bounding box center [299, 138] width 4 height 4
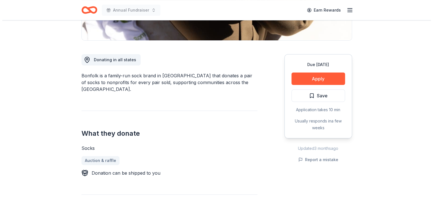
scroll to position [131, 0]
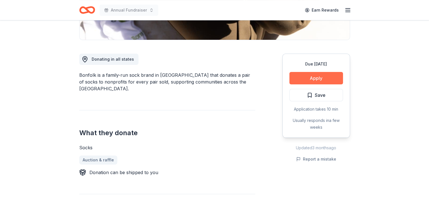
click at [307, 76] on button "Apply" at bounding box center [316, 78] width 54 height 12
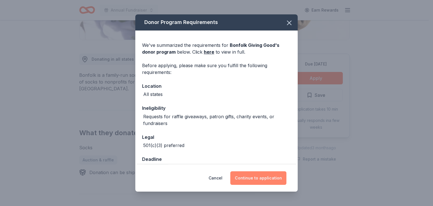
click at [255, 174] on button "Continue to application" at bounding box center [259, 178] width 56 height 14
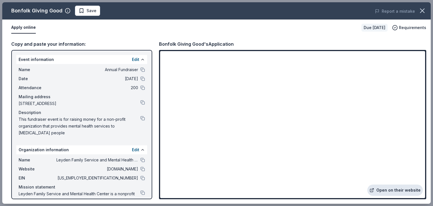
click at [402, 191] on link "Open on their website" at bounding box center [396, 190] width 56 height 11
click at [395, 192] on link "Open on their website" at bounding box center [396, 190] width 56 height 11
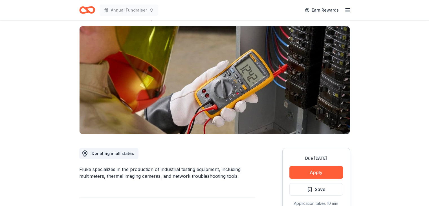
scroll to position [38, 0]
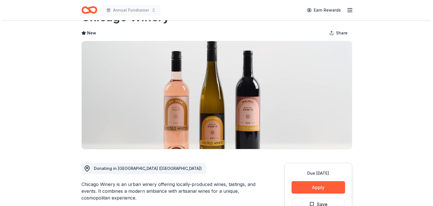
scroll to position [41, 0]
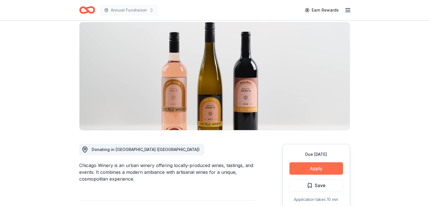
click at [312, 167] on button "Apply" at bounding box center [316, 168] width 54 height 12
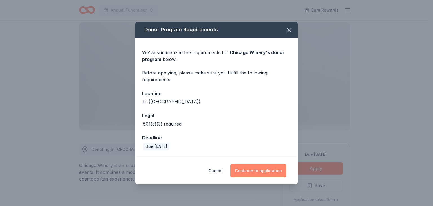
click at [265, 171] on button "Continue to application" at bounding box center [259, 171] width 56 height 14
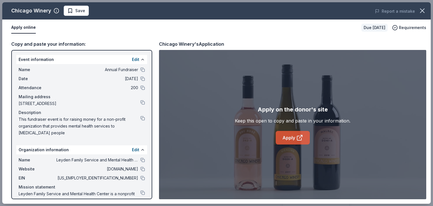
click at [286, 139] on link "Apply" at bounding box center [293, 138] width 34 height 14
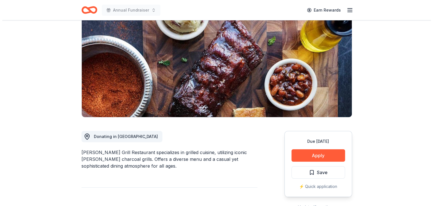
scroll to position [55, 0]
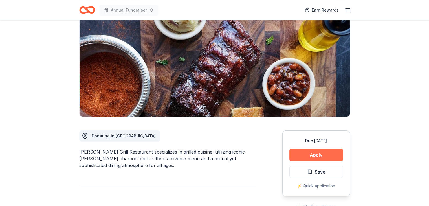
click at [310, 157] on button "Apply" at bounding box center [316, 155] width 54 height 12
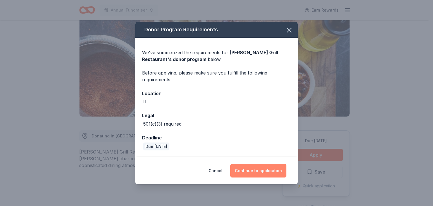
click at [259, 170] on button "Continue to application" at bounding box center [259, 171] width 56 height 14
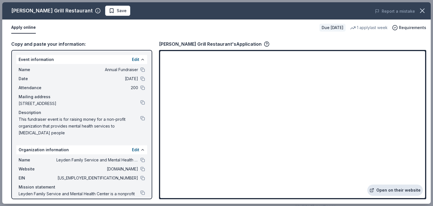
click at [396, 187] on link "Open on their website" at bounding box center [396, 190] width 56 height 11
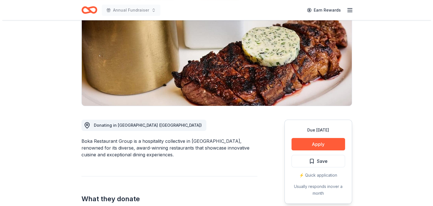
scroll to position [66, 0]
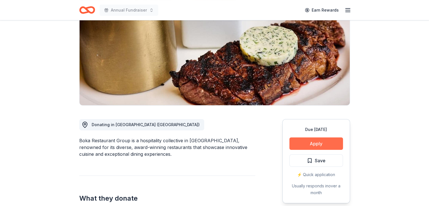
click at [326, 144] on button "Apply" at bounding box center [316, 143] width 54 height 12
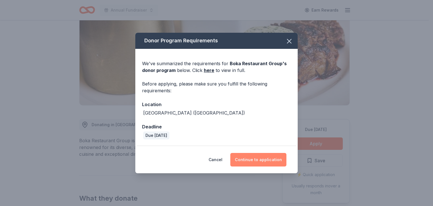
click at [264, 161] on button "Continue to application" at bounding box center [259, 160] width 56 height 14
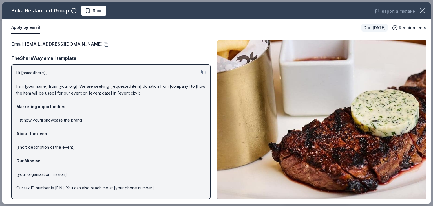
click at [103, 44] on button at bounding box center [106, 44] width 6 height 5
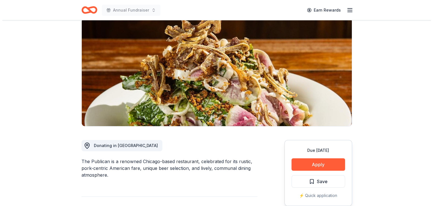
scroll to position [46, 0]
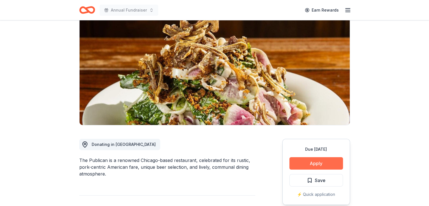
click at [312, 166] on button "Apply" at bounding box center [316, 163] width 54 height 12
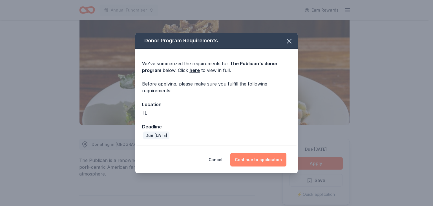
click at [248, 163] on button "Continue to application" at bounding box center [259, 160] width 56 height 14
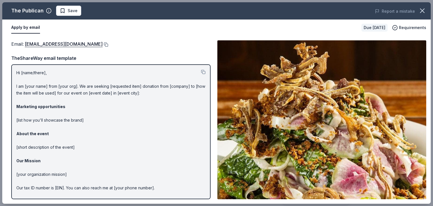
click at [103, 43] on button at bounding box center [106, 44] width 6 height 5
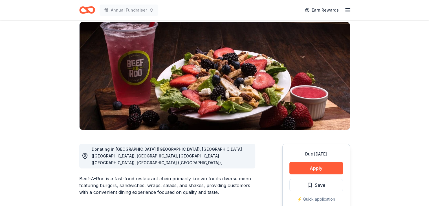
scroll to position [47, 0]
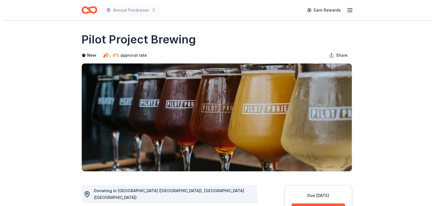
scroll to position [49, 0]
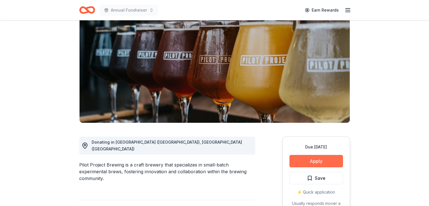
click at [307, 165] on button "Apply" at bounding box center [316, 161] width 54 height 12
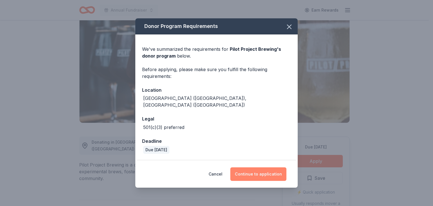
click at [253, 170] on button "Continue to application" at bounding box center [259, 174] width 56 height 14
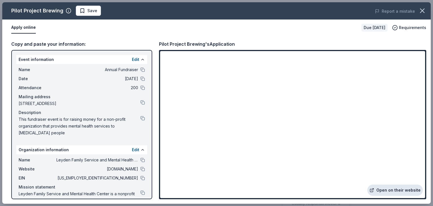
click at [403, 190] on link "Open on their website" at bounding box center [396, 190] width 56 height 11
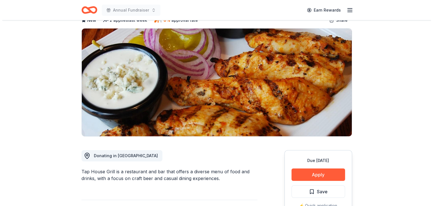
scroll to position [39, 0]
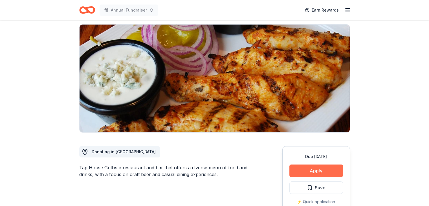
click at [323, 168] on button "Apply" at bounding box center [316, 170] width 54 height 12
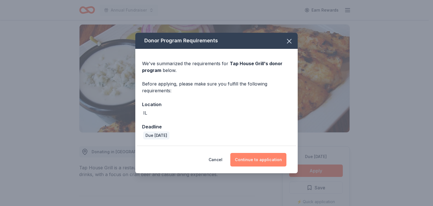
click at [273, 157] on button "Continue to application" at bounding box center [259, 160] width 56 height 14
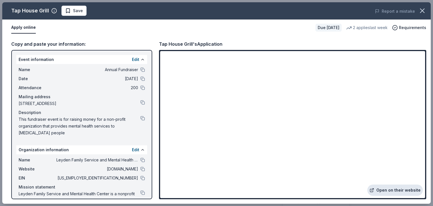
click at [400, 192] on link "Open on their website" at bounding box center [396, 190] width 56 height 11
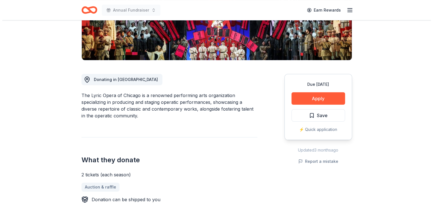
scroll to position [113, 0]
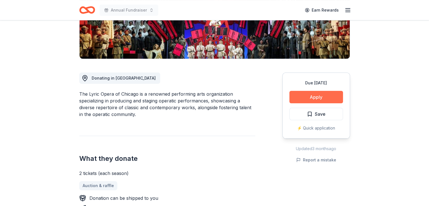
click at [315, 99] on button "Apply" at bounding box center [316, 97] width 54 height 12
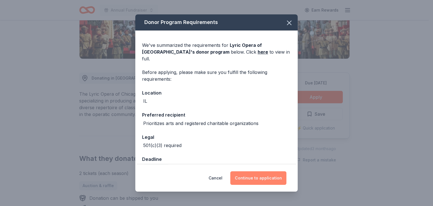
click at [259, 174] on button "Continue to application" at bounding box center [259, 178] width 56 height 14
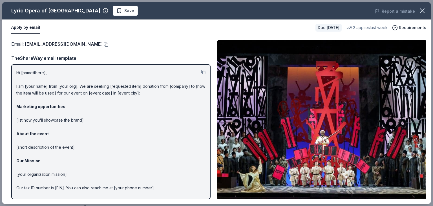
click at [103, 45] on button at bounding box center [106, 44] width 6 height 5
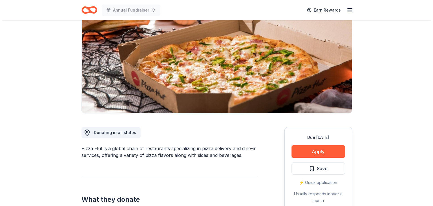
scroll to position [65, 0]
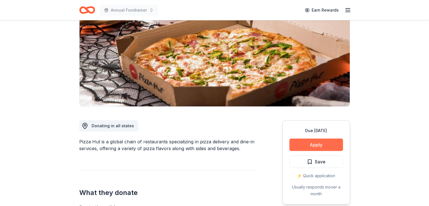
click at [325, 141] on button "Apply" at bounding box center [316, 145] width 54 height 12
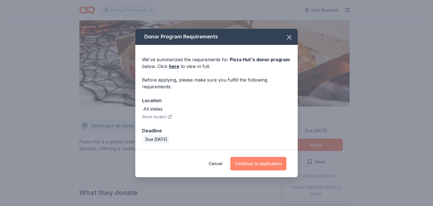
click at [265, 164] on button "Continue to application" at bounding box center [259, 164] width 56 height 14
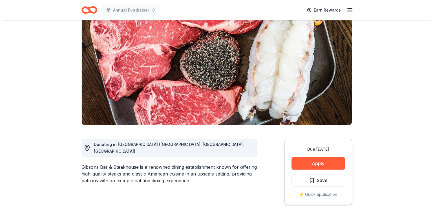
scroll to position [47, 0]
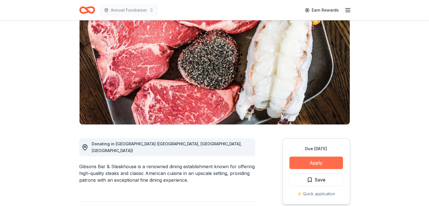
click at [315, 164] on button "Apply" at bounding box center [316, 163] width 54 height 12
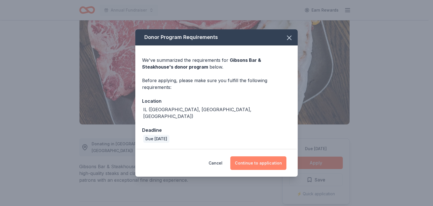
click at [256, 157] on button "Continue to application" at bounding box center [259, 163] width 56 height 14
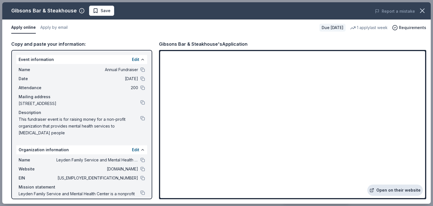
click at [404, 191] on link "Open on their website" at bounding box center [396, 190] width 56 height 11
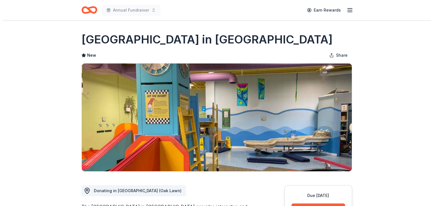
scroll to position [32, 0]
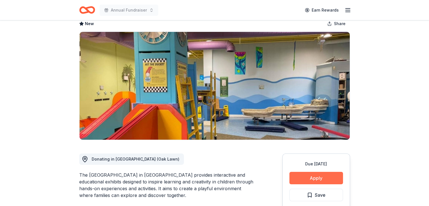
click at [301, 179] on button "Apply" at bounding box center [316, 178] width 54 height 12
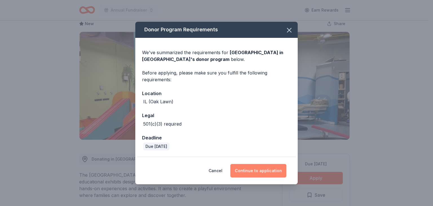
click at [258, 169] on button "Continue to application" at bounding box center [259, 171] width 56 height 14
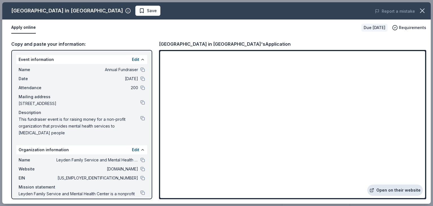
click at [397, 188] on link "Open on their website" at bounding box center [396, 190] width 56 height 11
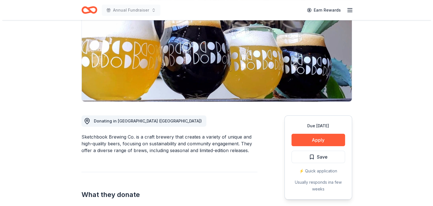
scroll to position [70, 0]
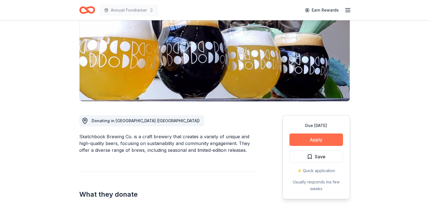
click at [323, 140] on button "Apply" at bounding box center [316, 139] width 54 height 12
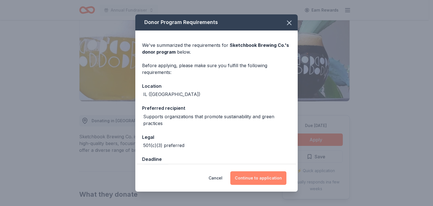
click at [266, 179] on button "Continue to application" at bounding box center [259, 178] width 56 height 14
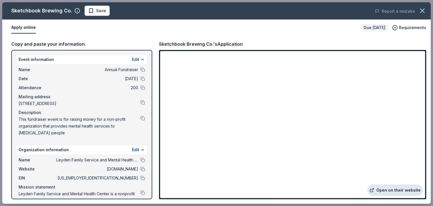
click at [392, 193] on link "Open on their website" at bounding box center [396, 190] width 56 height 11
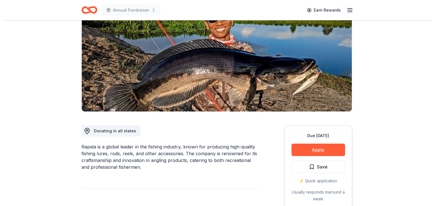
scroll to position [61, 0]
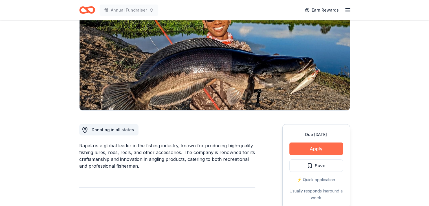
click at [309, 149] on button "Apply" at bounding box center [316, 148] width 54 height 12
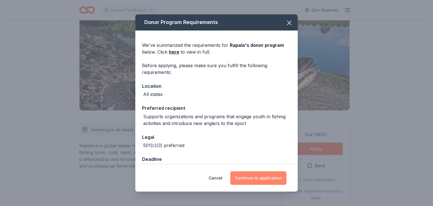
click at [257, 172] on button "Continue to application" at bounding box center [259, 178] width 56 height 14
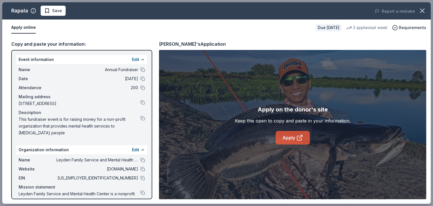
click at [294, 138] on link "Apply" at bounding box center [293, 138] width 34 height 14
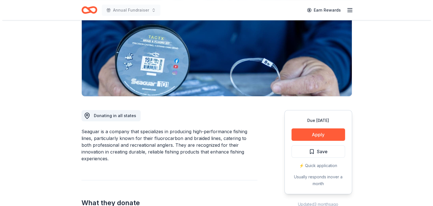
scroll to position [99, 0]
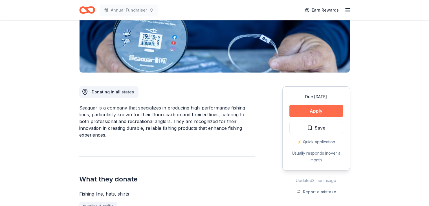
click at [309, 112] on button "Apply" at bounding box center [316, 111] width 54 height 12
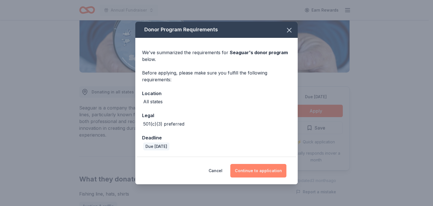
click at [259, 172] on button "Continue to application" at bounding box center [259, 171] width 56 height 14
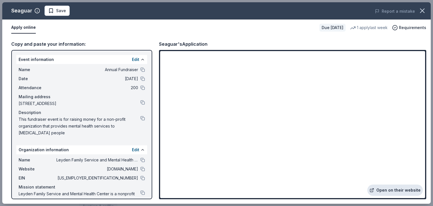
click at [397, 188] on link "Open on their website" at bounding box center [396, 190] width 56 height 11
